Goal: Task Accomplishment & Management: Use online tool/utility

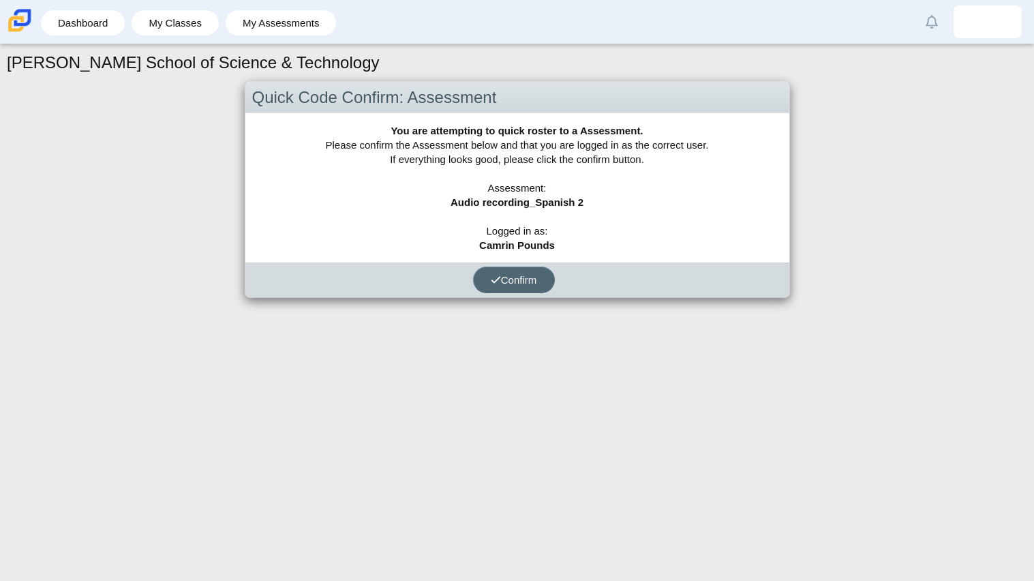
click at [508, 283] on span "Confirm" at bounding box center [514, 280] width 46 height 12
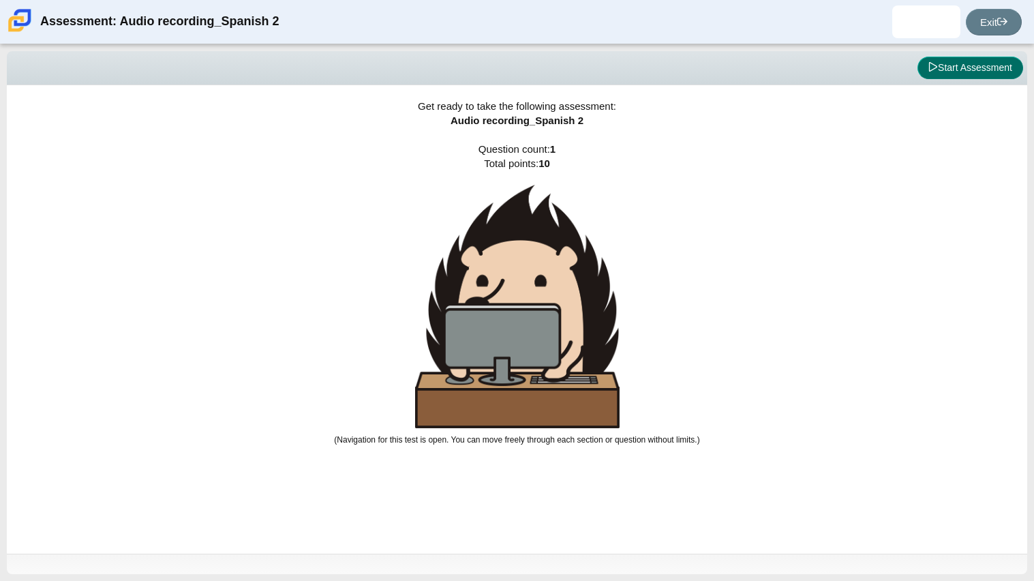
click at [971, 62] on button "Start Assessment" at bounding box center [971, 68] width 106 height 23
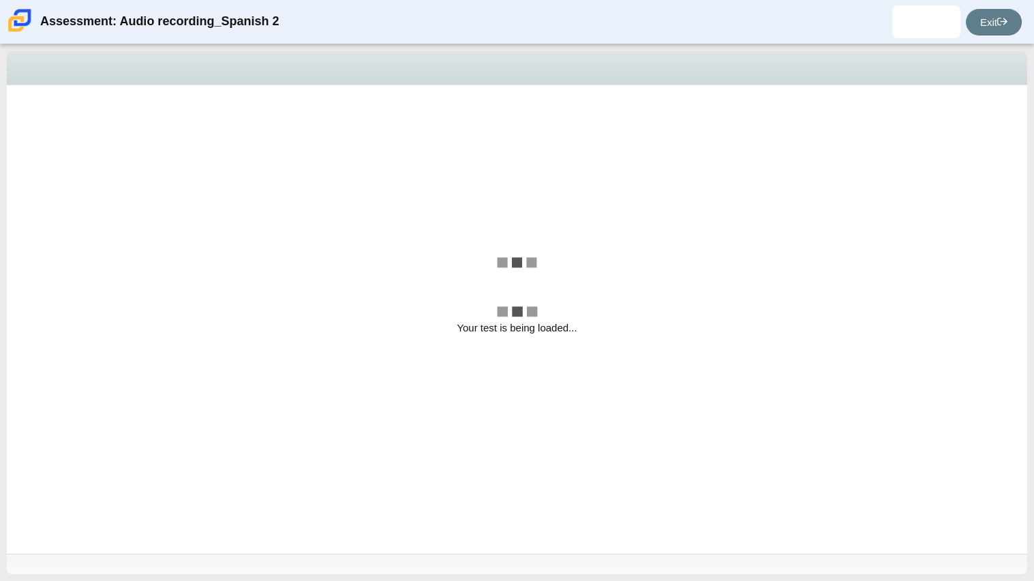
select select "629d6dd1-9675-4bc8-a65d-04cc20bcab32"
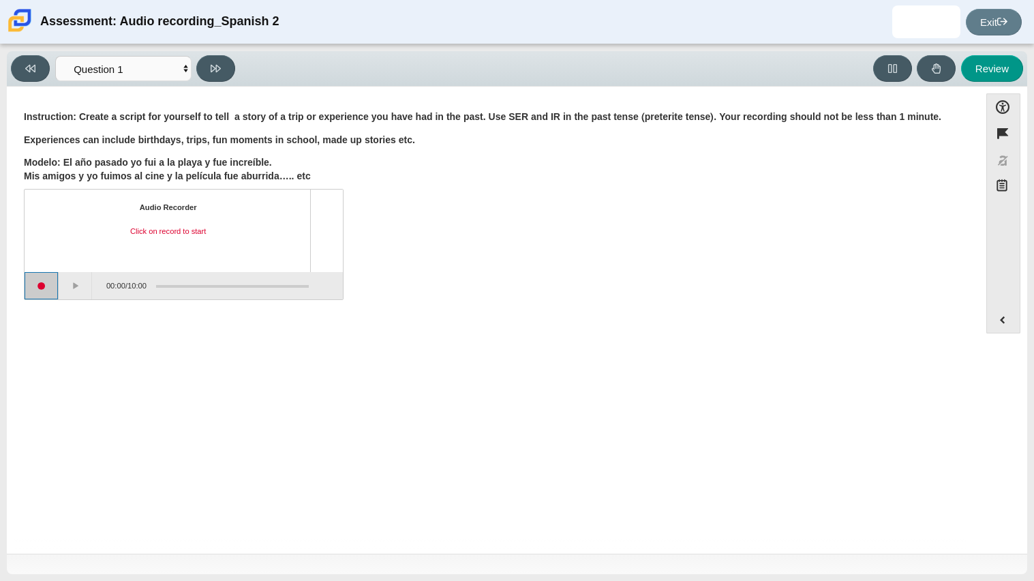
click at [46, 290] on button "Start recording" at bounding box center [42, 285] width 34 height 27
click at [106, 127] on div "Instruction: Create a script for yourself to tell a story of a trip or experien…" at bounding box center [493, 146] width 939 height 72
click at [224, 72] on button at bounding box center [215, 68] width 39 height 27
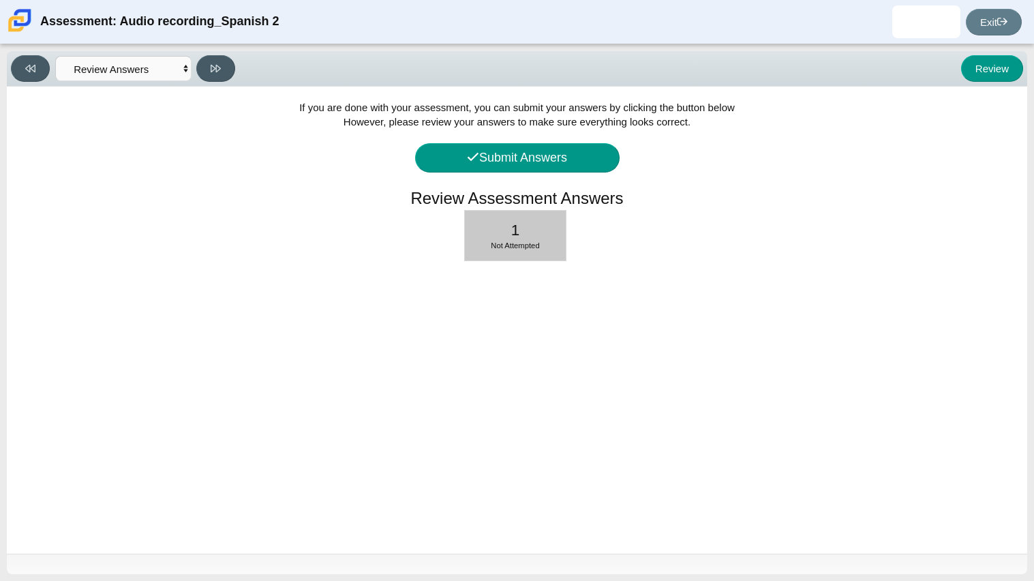
click at [534, 235] on div "1 Not Attempted" at bounding box center [515, 236] width 101 height 50
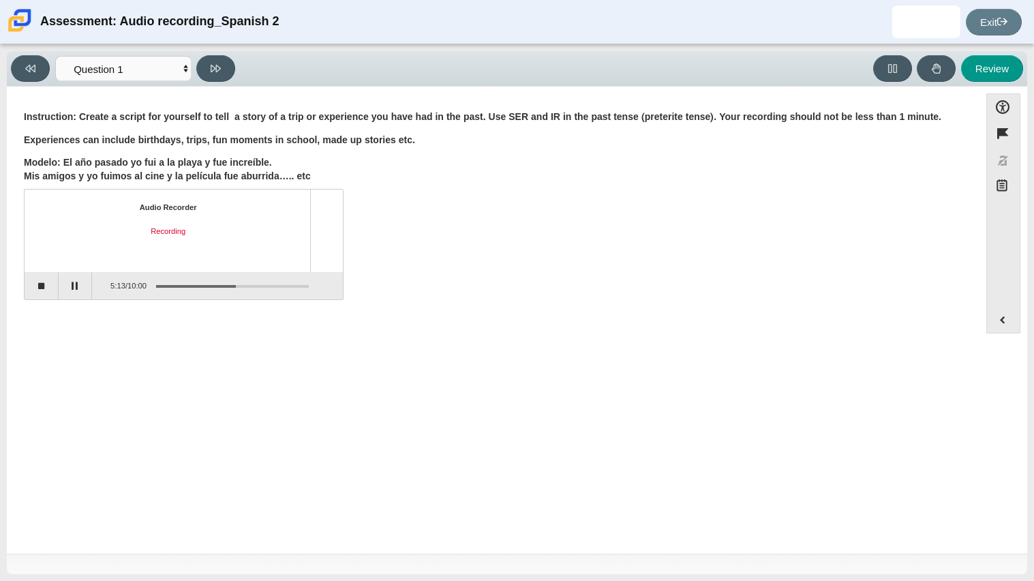
click at [225, 194] on div "Audio Recorder Recording" at bounding box center [184, 231] width 318 height 82
click at [270, 183] on p "Modelo: El año pasado yo fui a la playa y fue increíble. Mis amigos y yo fuimos…" at bounding box center [493, 169] width 939 height 27
click at [229, 285] on div "Assessment items" at bounding box center [197, 286] width 82 height 3
click at [169, 231] on div "Recording" at bounding box center [168, 231] width 262 height 11
click at [995, 67] on button "Review" at bounding box center [992, 68] width 62 height 27
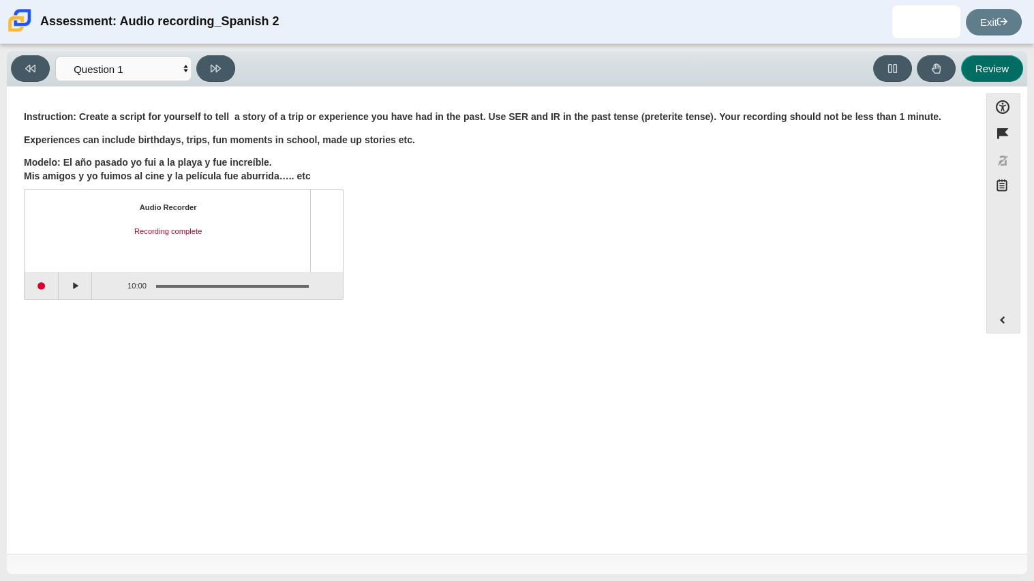
select select "review"
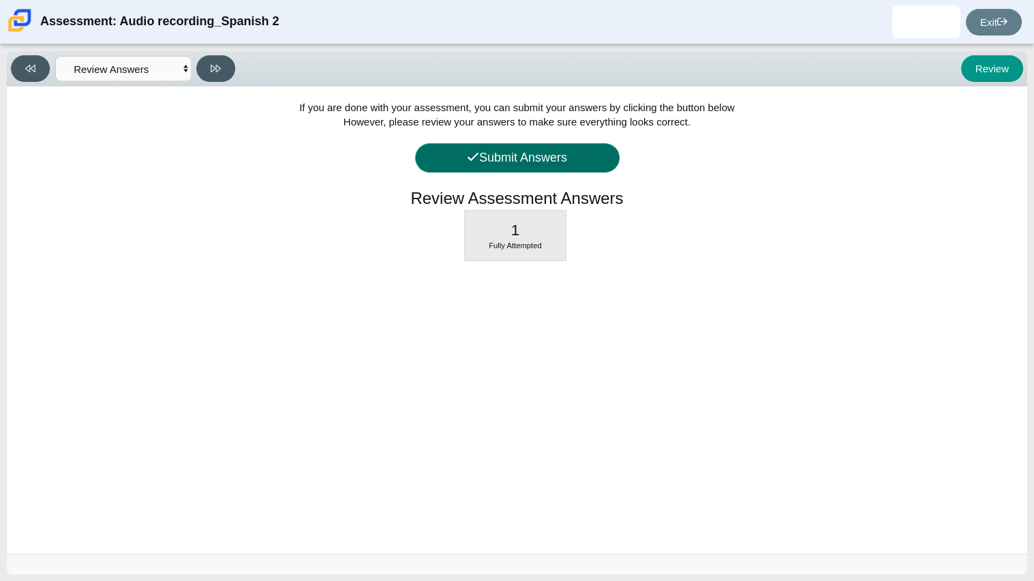
click at [467, 151] on icon at bounding box center [473, 157] width 12 height 12
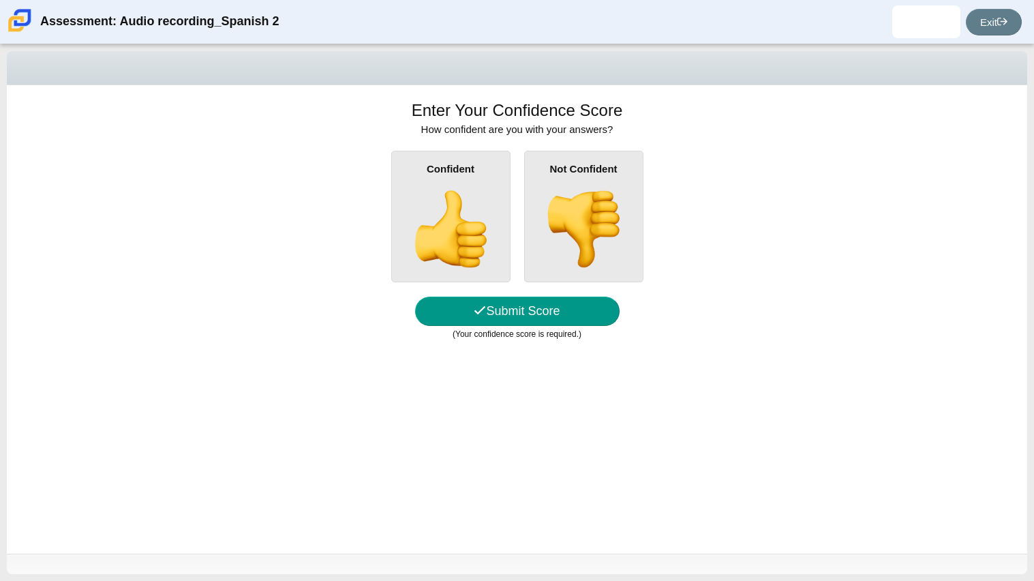
click at [582, 176] on div "Not Confident" at bounding box center [583, 217] width 119 height 132
click at [0, 0] on input "Not Confident" at bounding box center [0, 0] width 0 height 0
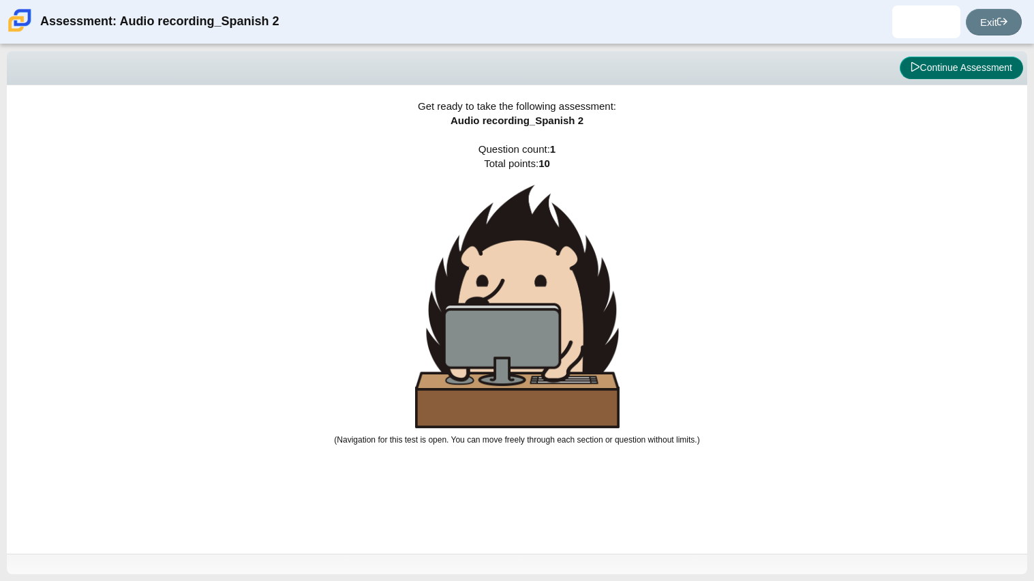
click at [928, 72] on button "Continue Assessment" at bounding box center [961, 68] width 123 height 23
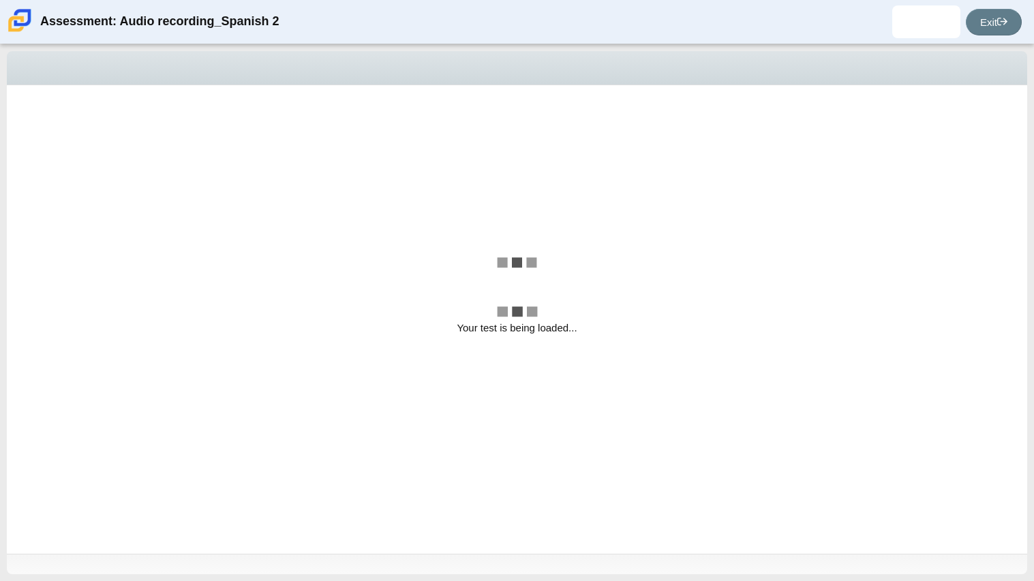
select select "629d6dd1-9675-4bc8-a65d-04cc20bcab32"
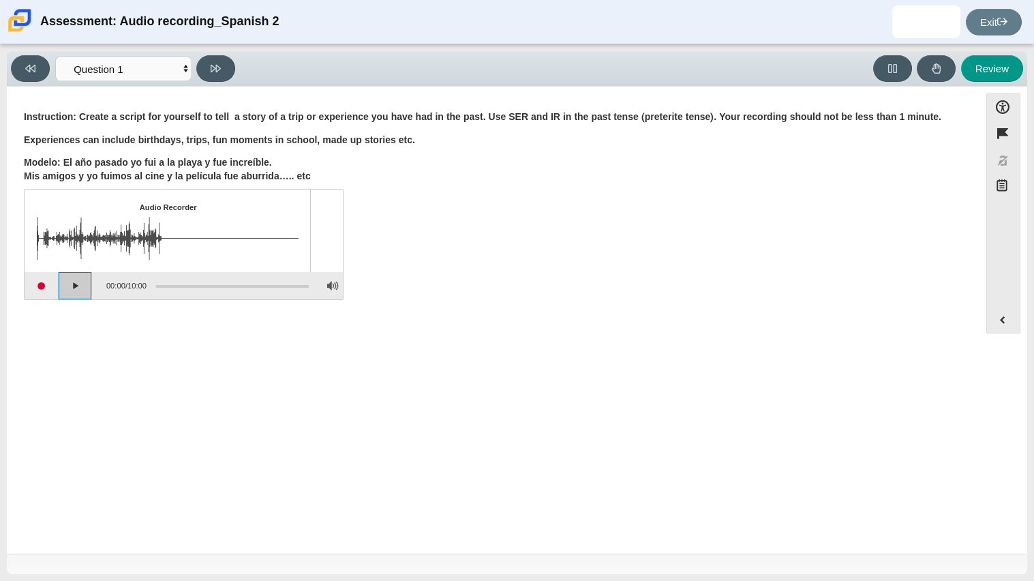
click at [80, 297] on button "Play" at bounding box center [76, 285] width 34 height 27
